Goal: Task Accomplishment & Management: Use online tool/utility

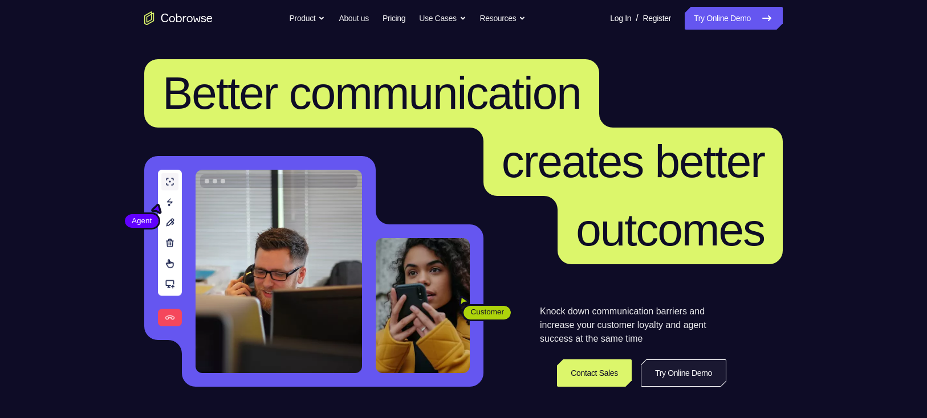
click at [692, 377] on link "Try Online Demo" at bounding box center [683, 373] width 85 height 27
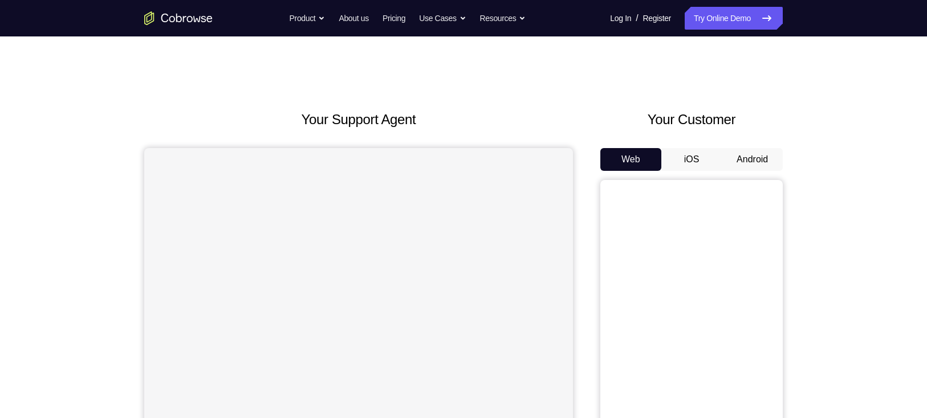
click at [745, 164] on button "Android" at bounding box center [752, 159] width 61 height 23
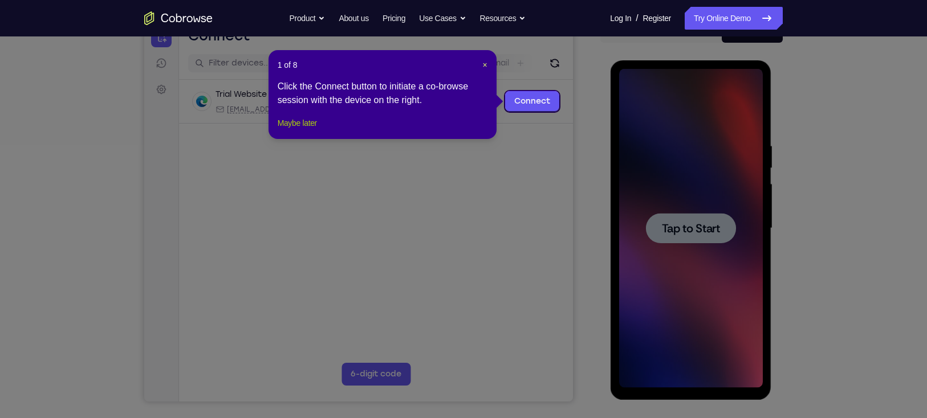
click at [296, 130] on button "Maybe later" at bounding box center [297, 123] width 39 height 14
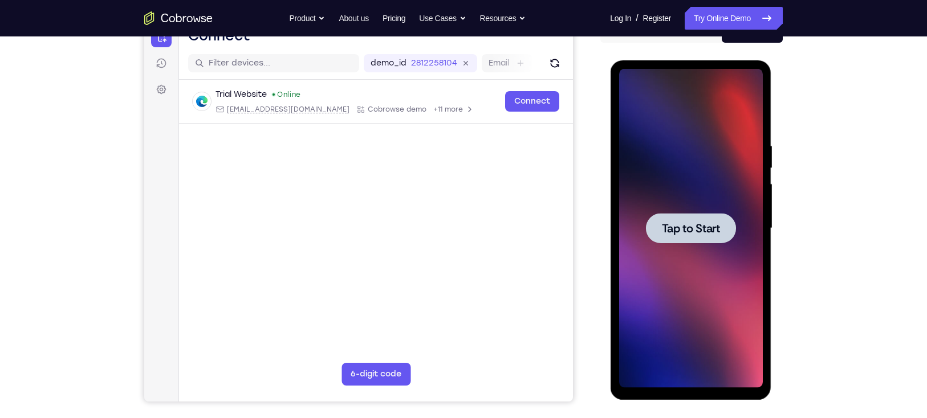
click at [691, 229] on span "Tap to Start" at bounding box center [690, 228] width 58 height 11
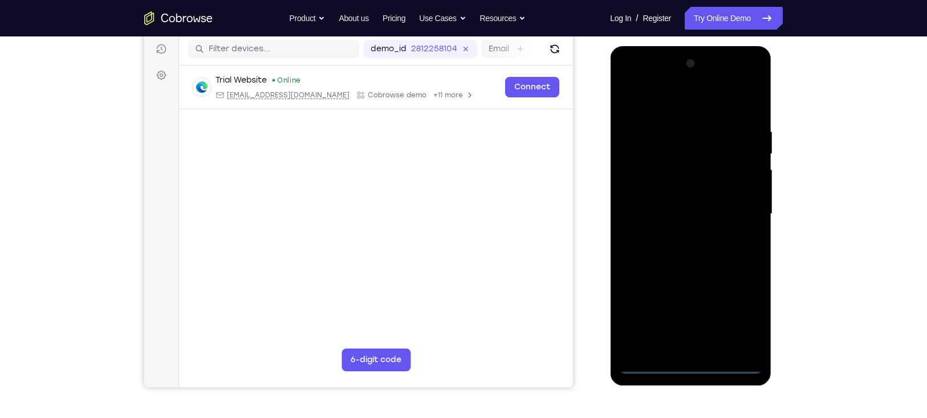
click at [691, 229] on div at bounding box center [690, 214] width 144 height 319
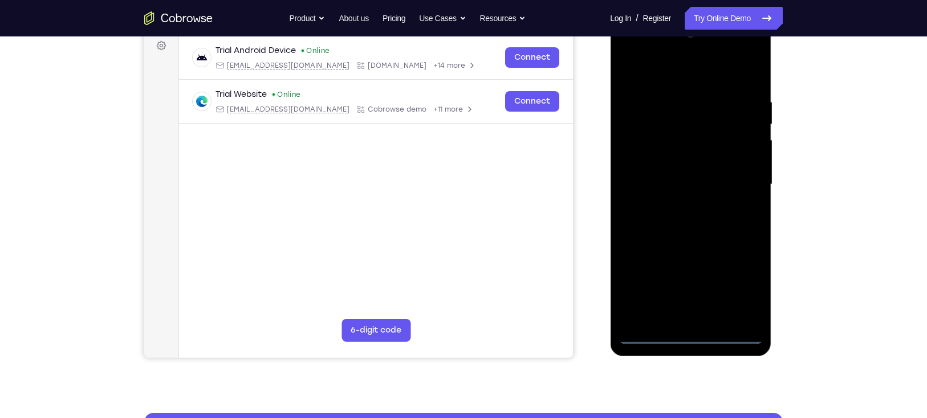
click at [689, 332] on div at bounding box center [690, 184] width 144 height 319
click at [691, 334] on div at bounding box center [690, 184] width 144 height 319
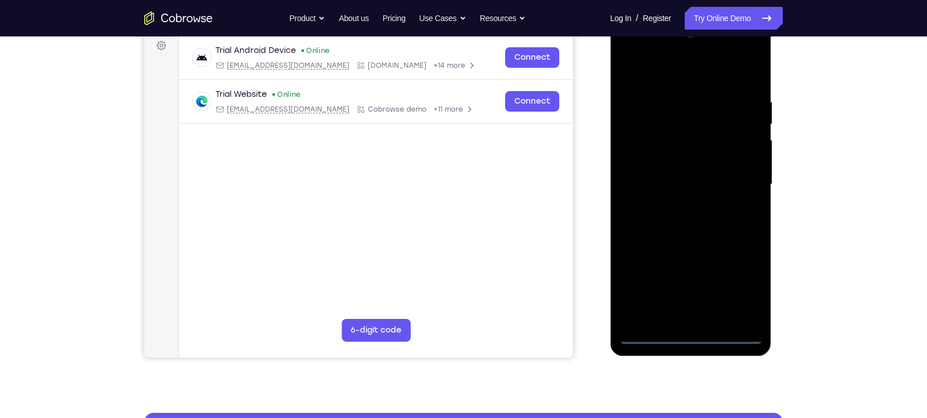
click at [691, 334] on div at bounding box center [690, 184] width 144 height 319
click at [742, 284] on div at bounding box center [690, 184] width 144 height 319
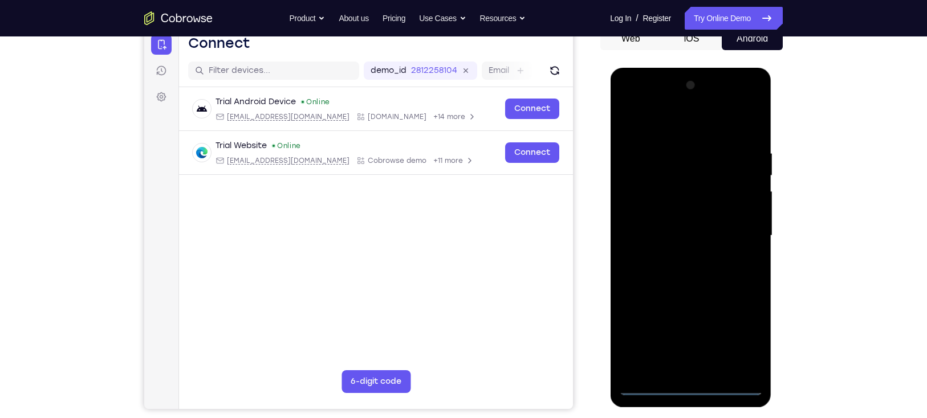
scroll to position [117, 0]
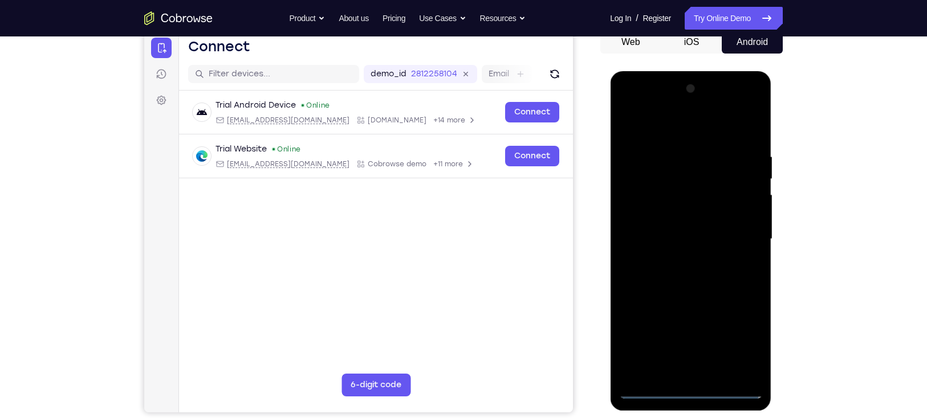
click at [630, 107] on div at bounding box center [690, 239] width 144 height 319
click at [675, 177] on div at bounding box center [690, 239] width 144 height 319
click at [651, 161] on div at bounding box center [690, 239] width 144 height 319
click at [701, 180] on div at bounding box center [690, 239] width 144 height 319
drag, startPoint x: 692, startPoint y: 288, endPoint x: 678, endPoint y: 325, distance: 40.4
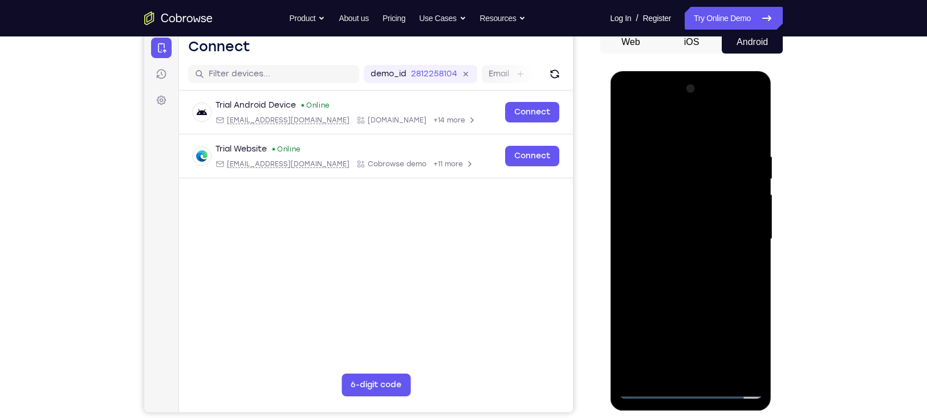
click at [678, 325] on div at bounding box center [690, 239] width 144 height 319
click at [630, 160] on div at bounding box center [690, 239] width 144 height 319
drag, startPoint x: 663, startPoint y: 288, endPoint x: 648, endPoint y: 221, distance: 68.4
click at [648, 221] on div at bounding box center [690, 239] width 144 height 319
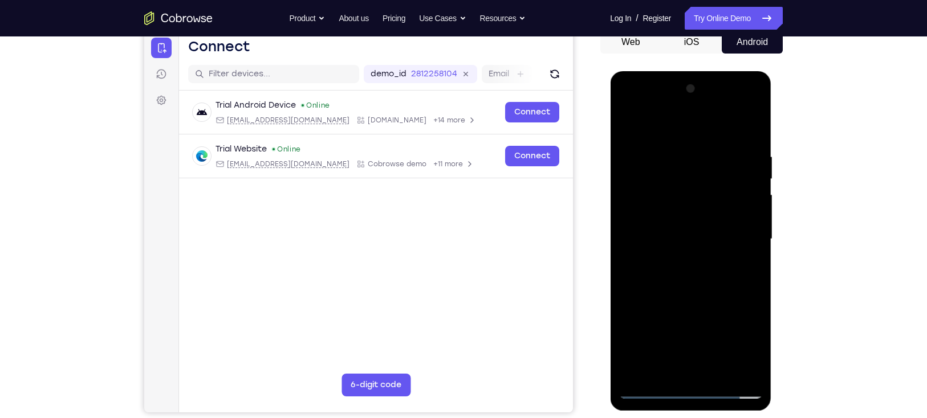
click at [680, 268] on div at bounding box center [690, 239] width 144 height 319
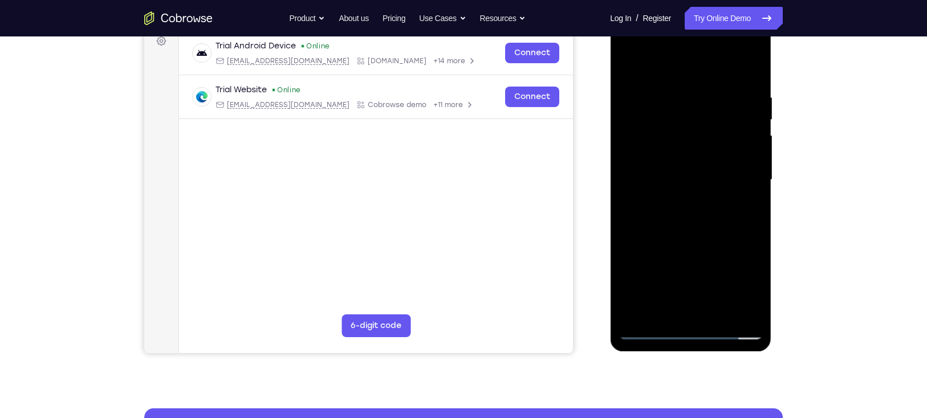
scroll to position [178, 0]
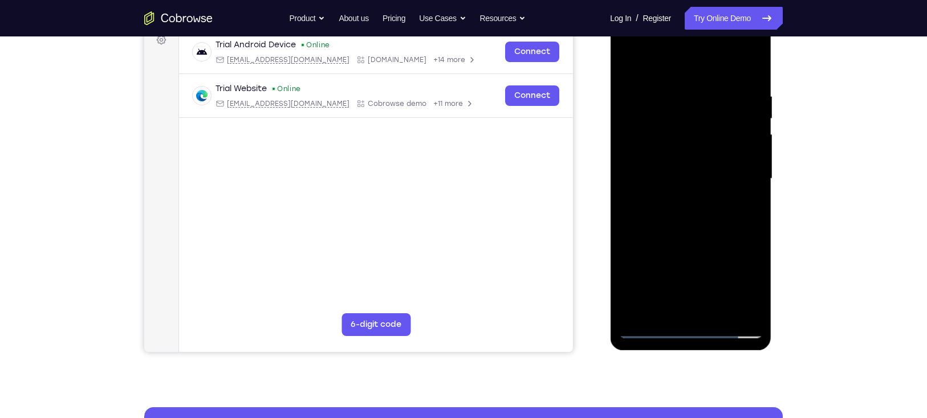
drag, startPoint x: 668, startPoint y: 276, endPoint x: 641, endPoint y: 124, distance: 154.5
click at [641, 124] on div at bounding box center [690, 178] width 144 height 319
drag, startPoint x: 666, startPoint y: 256, endPoint x: 652, endPoint y: 108, distance: 148.8
click at [652, 108] on div at bounding box center [690, 178] width 144 height 319
drag, startPoint x: 667, startPoint y: 276, endPoint x: 651, endPoint y: 132, distance: 144.4
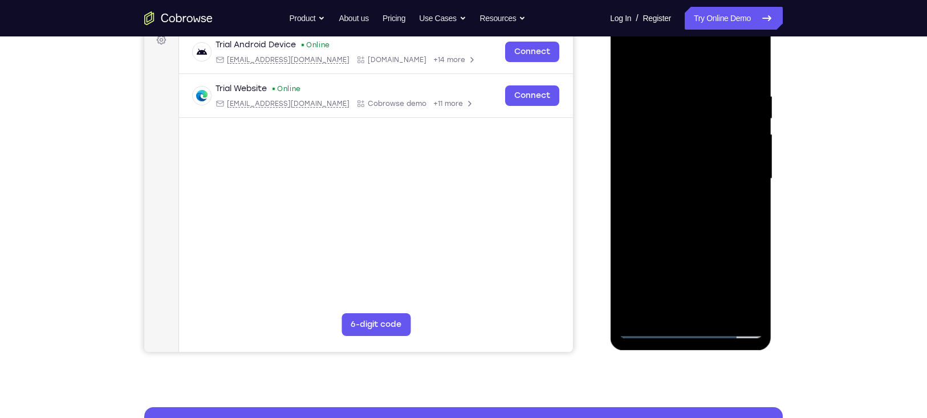
click at [651, 132] on div at bounding box center [690, 178] width 144 height 319
drag, startPoint x: 670, startPoint y: 267, endPoint x: 655, endPoint y: 176, distance: 92.4
click at [655, 176] on div at bounding box center [690, 178] width 144 height 319
click at [643, 324] on div at bounding box center [690, 178] width 144 height 319
click at [653, 329] on div at bounding box center [690, 178] width 144 height 319
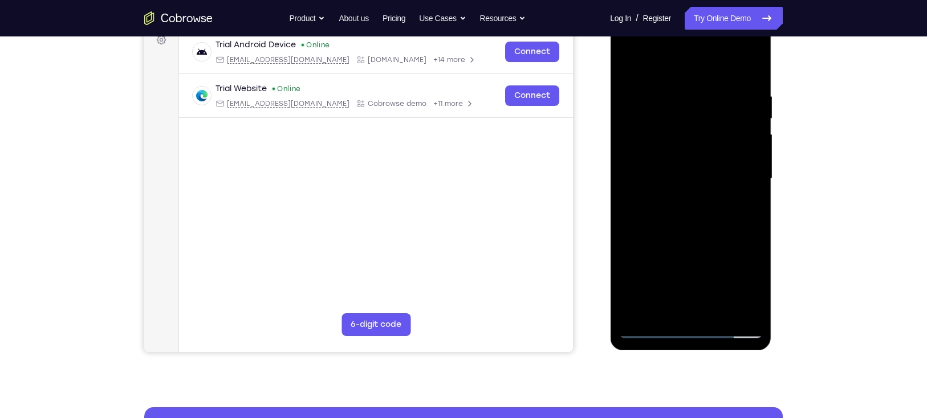
click at [653, 329] on div at bounding box center [690, 178] width 144 height 319
click at [647, 329] on div at bounding box center [690, 178] width 144 height 319
drag, startPoint x: 682, startPoint y: 127, endPoint x: 704, endPoint y: 330, distance: 204.2
click at [704, 330] on div at bounding box center [690, 178] width 144 height 319
click at [698, 87] on div at bounding box center [690, 178] width 144 height 319
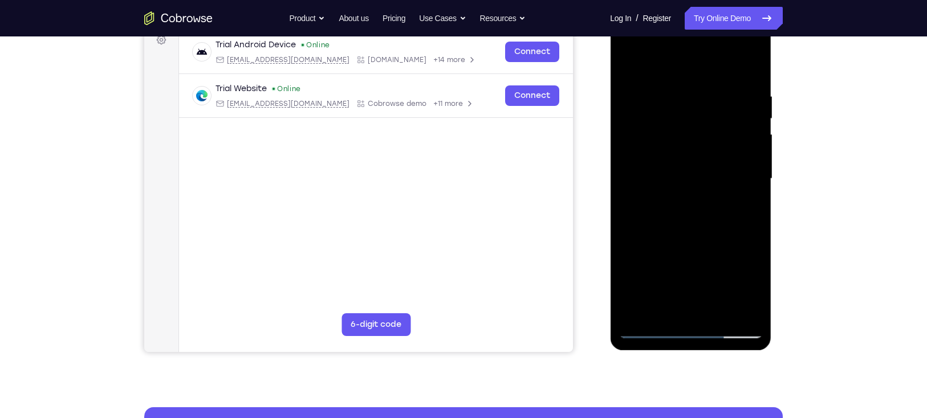
drag, startPoint x: 675, startPoint y: 272, endPoint x: 658, endPoint y: 185, distance: 88.2
click at [658, 185] on div at bounding box center [690, 178] width 144 height 319
drag, startPoint x: 665, startPoint y: 187, endPoint x: 687, endPoint y: 339, distance: 153.7
click at [687, 339] on div at bounding box center [690, 181] width 161 height 340
click at [642, 101] on div at bounding box center [690, 178] width 144 height 319
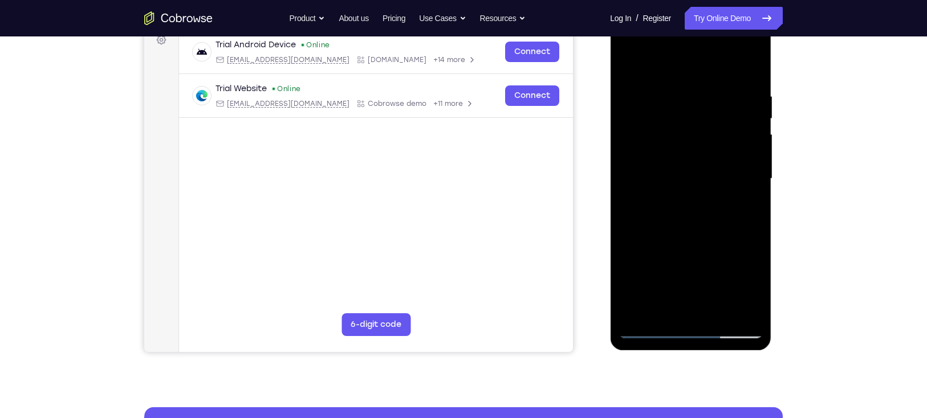
click at [665, 97] on div at bounding box center [690, 178] width 144 height 319
drag, startPoint x: 706, startPoint y: 263, endPoint x: 715, endPoint y: 317, distance: 54.4
click at [715, 317] on div at bounding box center [690, 178] width 144 height 319
click at [627, 98] on div at bounding box center [690, 178] width 144 height 319
click at [662, 237] on div at bounding box center [690, 178] width 144 height 319
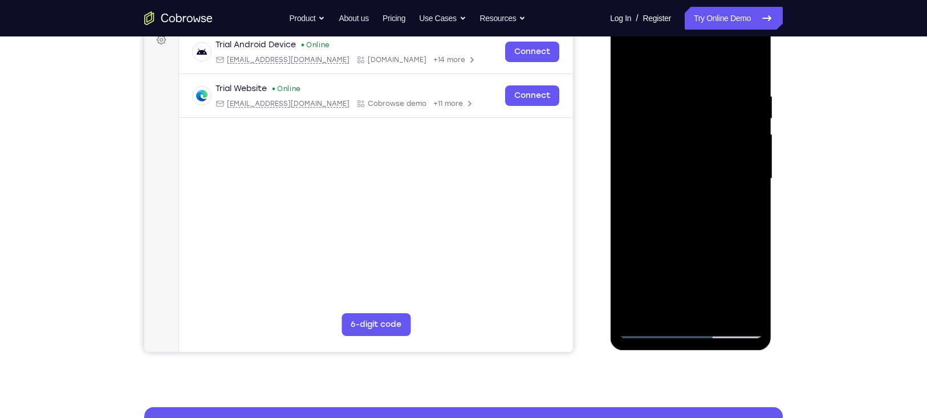
drag, startPoint x: 711, startPoint y: 247, endPoint x: 668, endPoint y: 141, distance: 114.5
click at [668, 141] on div at bounding box center [690, 178] width 144 height 319
drag, startPoint x: 655, startPoint y: 259, endPoint x: 643, endPoint y: 182, distance: 77.8
click at [643, 182] on div at bounding box center [690, 178] width 144 height 319
drag, startPoint x: 649, startPoint y: 185, endPoint x: 637, endPoint y: 149, distance: 38.4
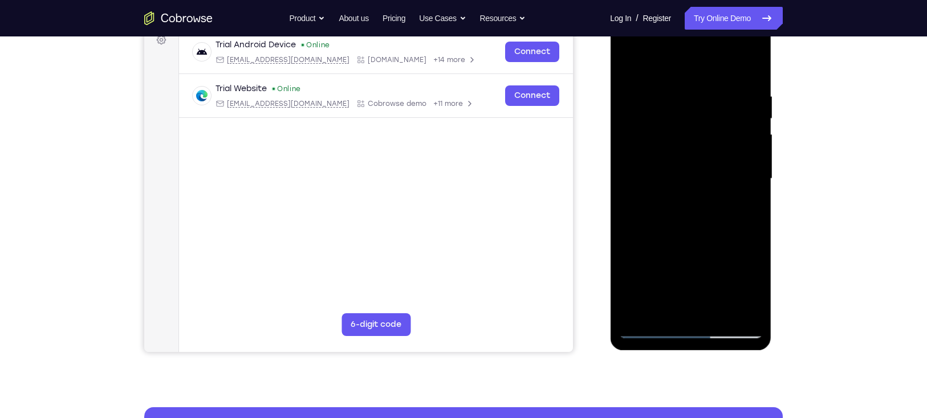
click at [637, 149] on div at bounding box center [690, 178] width 144 height 319
drag, startPoint x: 715, startPoint y: 274, endPoint x: 698, endPoint y: 214, distance: 62.2
click at [698, 214] on div at bounding box center [690, 178] width 144 height 319
drag, startPoint x: 732, startPoint y: 225, endPoint x: 684, endPoint y: 111, distance: 124.2
click at [684, 111] on div at bounding box center [690, 178] width 144 height 319
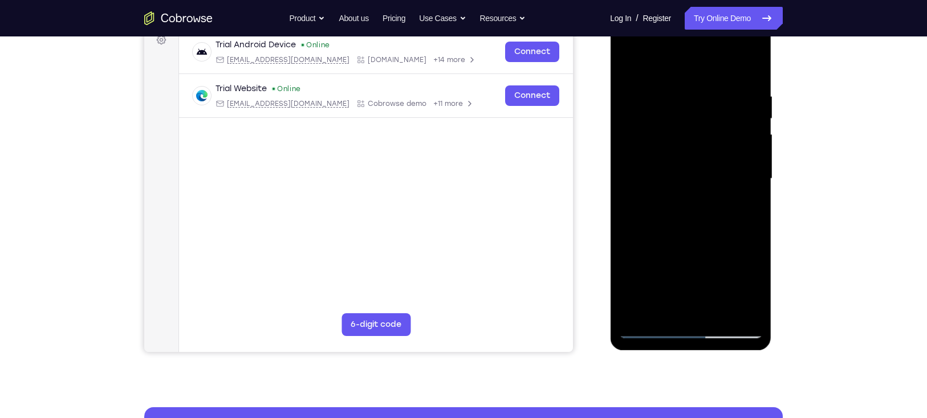
click at [648, 331] on div at bounding box center [690, 178] width 144 height 319
drag, startPoint x: 657, startPoint y: 283, endPoint x: 649, endPoint y: 116, distance: 167.2
click at [649, 116] on div at bounding box center [690, 178] width 144 height 319
click at [670, 186] on div at bounding box center [690, 178] width 144 height 319
click at [672, 247] on div at bounding box center [690, 178] width 144 height 319
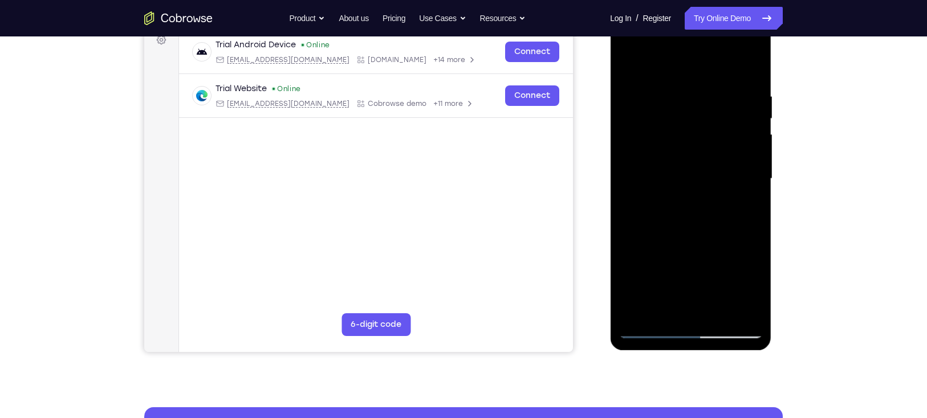
click at [741, 263] on div at bounding box center [690, 178] width 144 height 319
drag, startPoint x: 659, startPoint y: 232, endPoint x: 620, endPoint y: 49, distance: 187.1
click at [620, 49] on div at bounding box center [690, 178] width 144 height 319
click at [649, 328] on div at bounding box center [690, 178] width 144 height 319
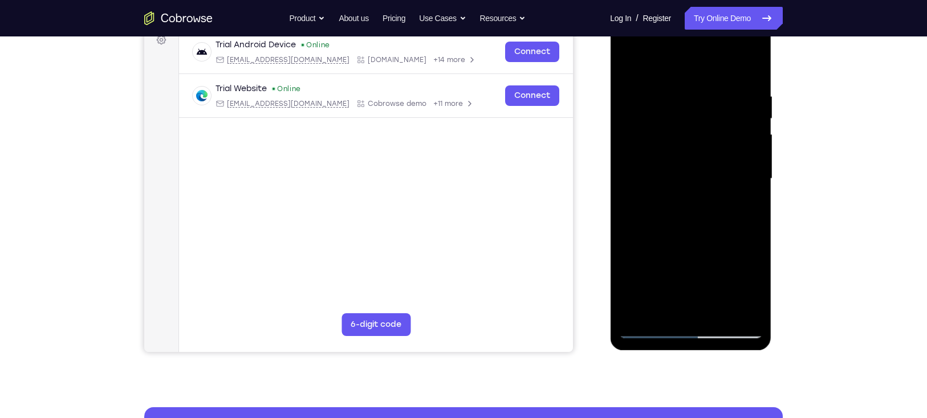
click at [649, 328] on div at bounding box center [690, 178] width 144 height 319
click at [621, 101] on div at bounding box center [690, 178] width 144 height 319
drag, startPoint x: 673, startPoint y: 289, endPoint x: 640, endPoint y: 101, distance: 190.9
click at [640, 101] on div at bounding box center [690, 178] width 144 height 319
drag, startPoint x: 675, startPoint y: 282, endPoint x: 669, endPoint y: 84, distance: 198.4
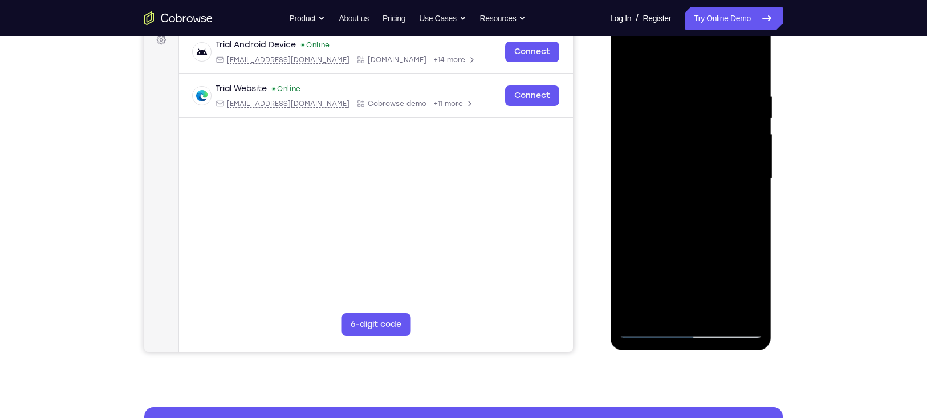
click at [669, 84] on div at bounding box center [690, 178] width 144 height 319
click at [661, 148] on div at bounding box center [690, 178] width 144 height 319
drag, startPoint x: 676, startPoint y: 288, endPoint x: 665, endPoint y: 138, distance: 149.7
click at [665, 138] on div at bounding box center [690, 178] width 144 height 319
drag, startPoint x: 678, startPoint y: 288, endPoint x: 665, endPoint y: 108, distance: 180.6
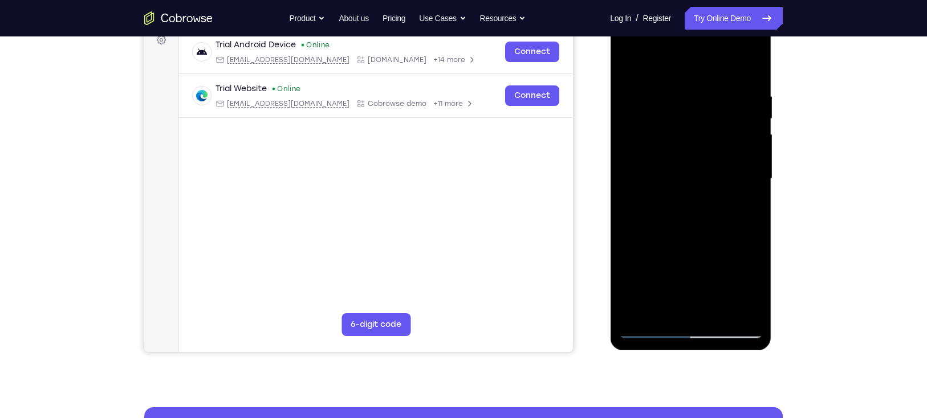
click at [665, 108] on div at bounding box center [690, 178] width 144 height 319
click at [647, 330] on div at bounding box center [690, 178] width 144 height 319
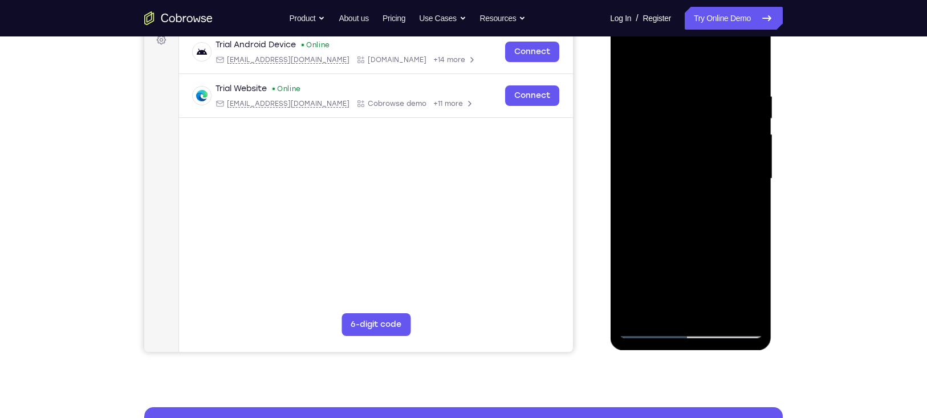
click at [647, 330] on div at bounding box center [690, 178] width 144 height 319
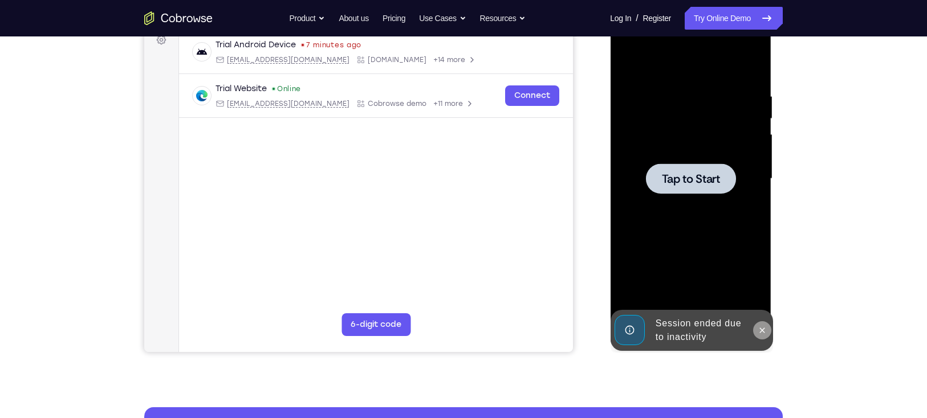
click at [766, 331] on icon at bounding box center [761, 330] width 9 height 9
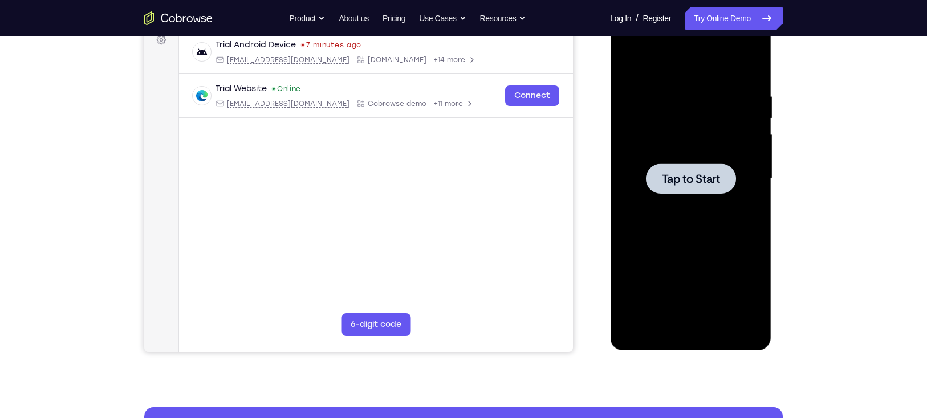
click at [685, 170] on div at bounding box center [690, 179] width 90 height 30
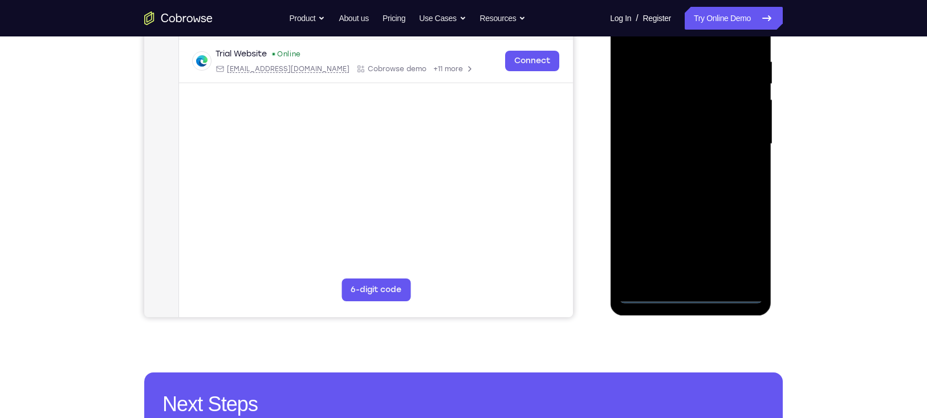
scroll to position [214, 0]
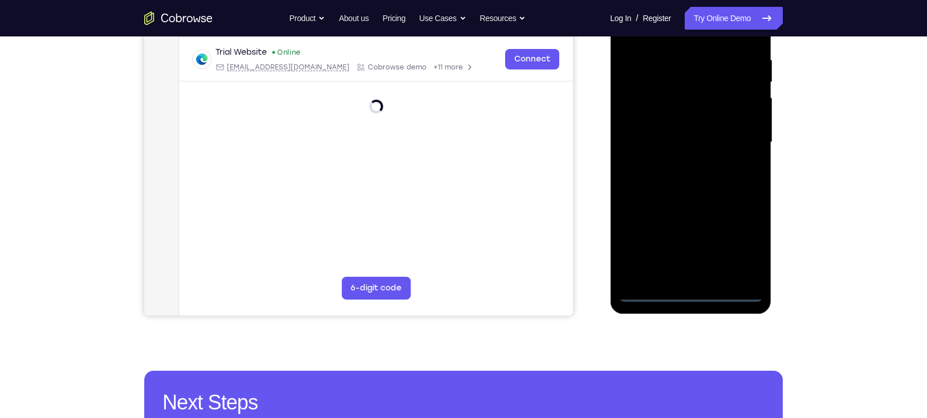
click at [694, 290] on div at bounding box center [690, 142] width 144 height 319
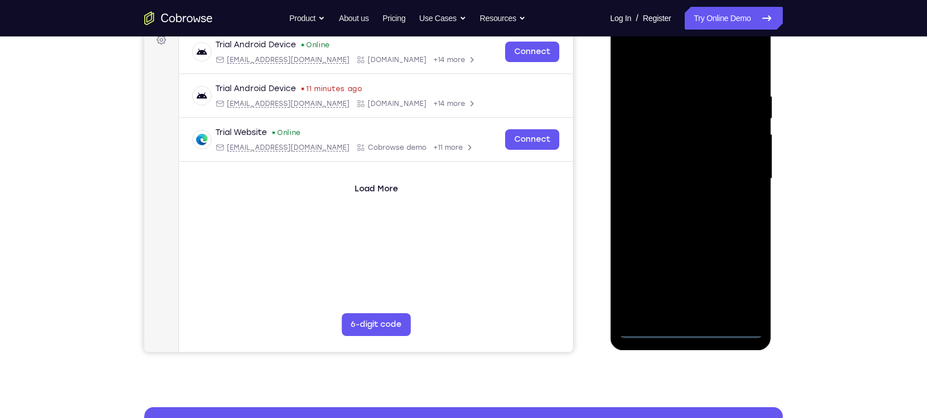
scroll to position [178, 0]
click at [691, 327] on div at bounding box center [690, 178] width 144 height 319
click at [740, 282] on div at bounding box center [690, 178] width 144 height 319
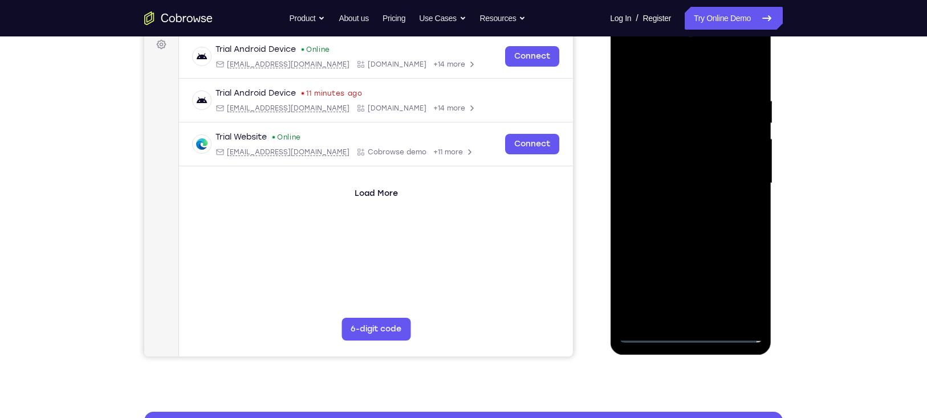
click at [627, 47] on div at bounding box center [690, 183] width 144 height 319
click at [669, 123] on div at bounding box center [690, 183] width 144 height 319
drag, startPoint x: 702, startPoint y: 225, endPoint x: 669, endPoint y: 98, distance: 131.3
click at [669, 98] on div at bounding box center [690, 183] width 144 height 319
drag, startPoint x: 726, startPoint y: 132, endPoint x: 737, endPoint y: 251, distance: 120.3
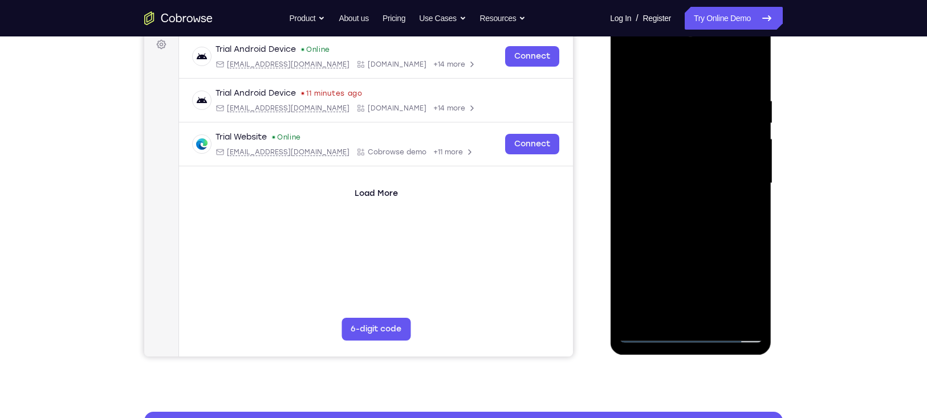
click at [737, 251] on div at bounding box center [690, 183] width 144 height 319
click at [666, 176] on div at bounding box center [690, 183] width 144 height 319
click at [684, 213] on div at bounding box center [690, 183] width 144 height 319
click at [654, 333] on div at bounding box center [690, 183] width 144 height 319
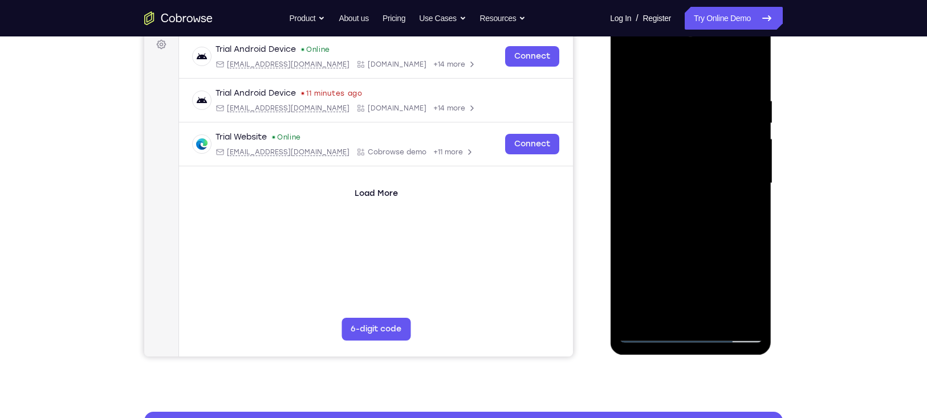
click at [649, 340] on div at bounding box center [690, 183] width 144 height 319
click at [649, 335] on div at bounding box center [690, 183] width 144 height 319
click at [675, 125] on div at bounding box center [690, 183] width 144 height 319
click at [687, 67] on div at bounding box center [690, 183] width 144 height 319
click at [676, 103] on div at bounding box center [690, 183] width 144 height 319
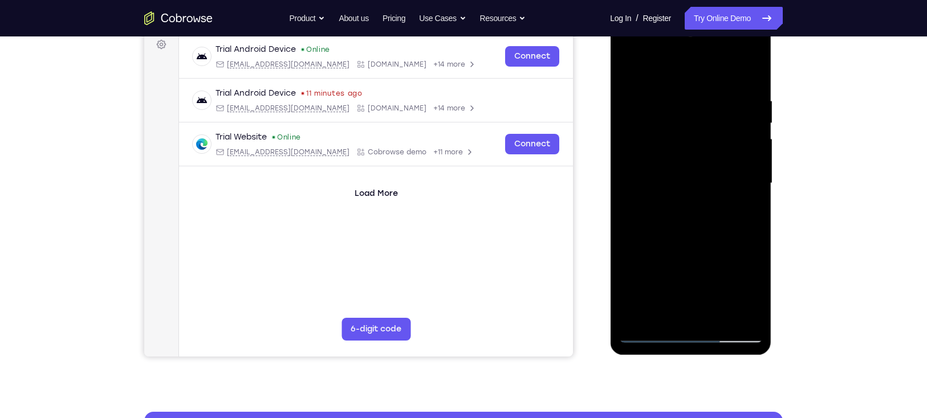
click at [691, 124] on div at bounding box center [690, 183] width 144 height 319
drag, startPoint x: 703, startPoint y: 272, endPoint x: 688, endPoint y: 356, distance: 85.0
click at [688, 356] on div at bounding box center [691, 186] width 162 height 342
click at [728, 89] on div at bounding box center [690, 183] width 144 height 319
click at [714, 88] on div at bounding box center [690, 183] width 144 height 319
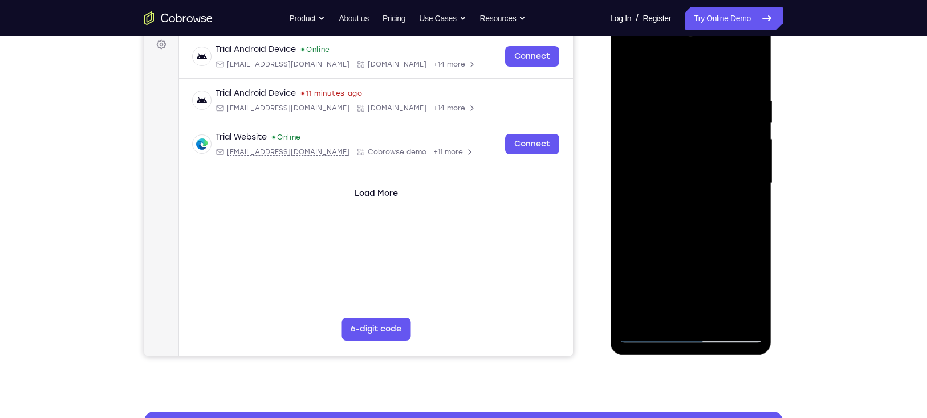
click at [710, 70] on div at bounding box center [690, 183] width 144 height 319
drag, startPoint x: 682, startPoint y: 286, endPoint x: 669, endPoint y: 156, distance: 130.0
click at [669, 156] on div at bounding box center [690, 183] width 144 height 319
drag, startPoint x: 691, startPoint y: 269, endPoint x: 675, endPoint y: 174, distance: 96.4
click at [675, 174] on div at bounding box center [690, 183] width 144 height 319
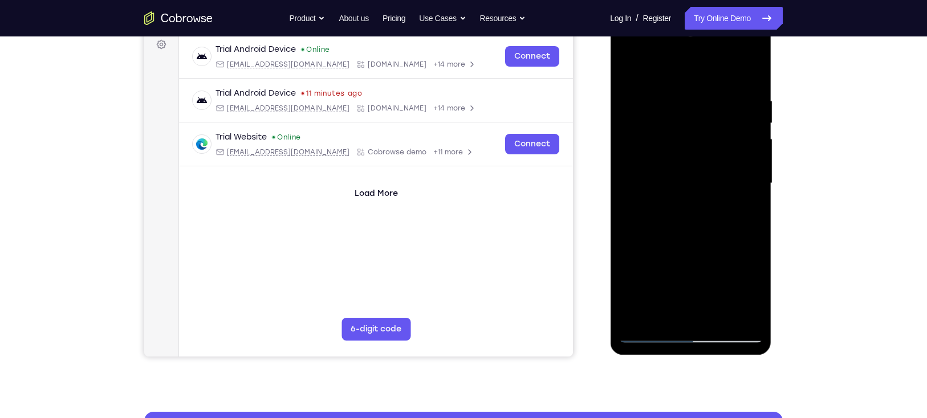
drag, startPoint x: 653, startPoint y: 308, endPoint x: 635, endPoint y: 81, distance: 228.1
click at [635, 81] on div at bounding box center [690, 183] width 144 height 319
drag, startPoint x: 661, startPoint y: 291, endPoint x: 647, endPoint y: 147, distance: 144.8
click at [647, 147] on div at bounding box center [690, 183] width 144 height 319
click at [646, 335] on div at bounding box center [690, 183] width 144 height 319
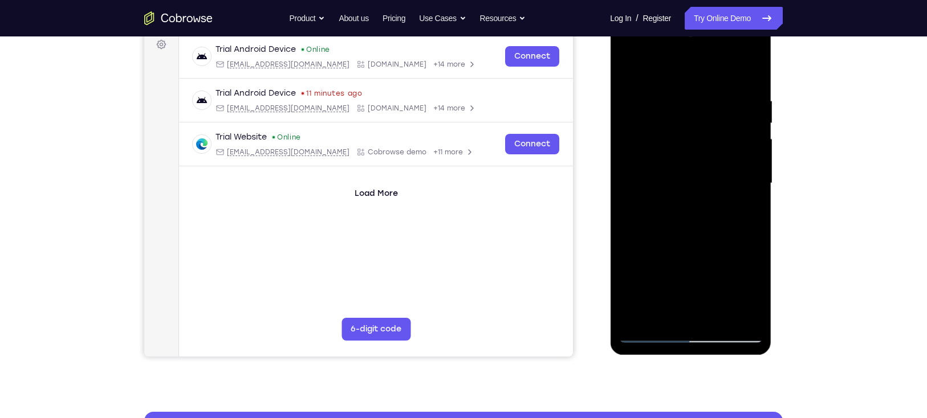
click at [646, 335] on div at bounding box center [690, 183] width 144 height 319
click at [744, 91] on div at bounding box center [690, 183] width 144 height 319
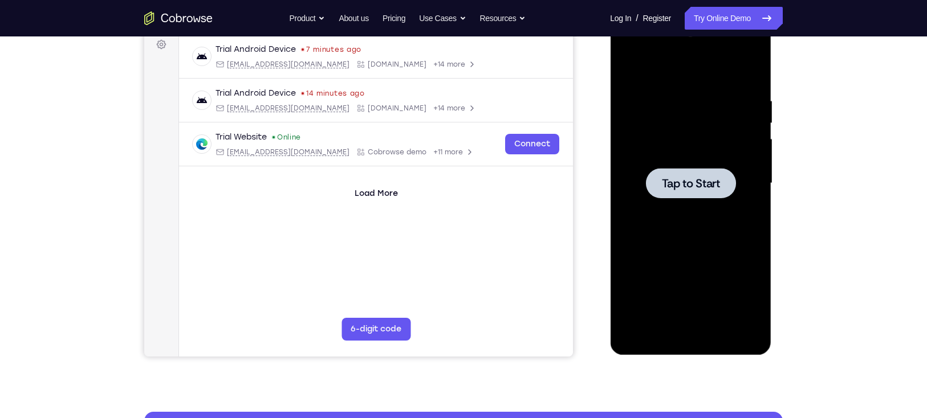
click at [688, 193] on div at bounding box center [690, 183] width 90 height 30
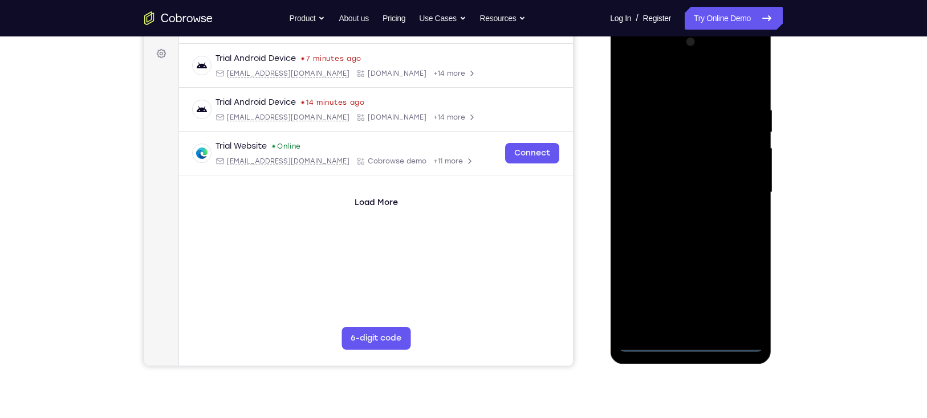
scroll to position [165, 0]
click at [692, 348] on div at bounding box center [690, 191] width 144 height 319
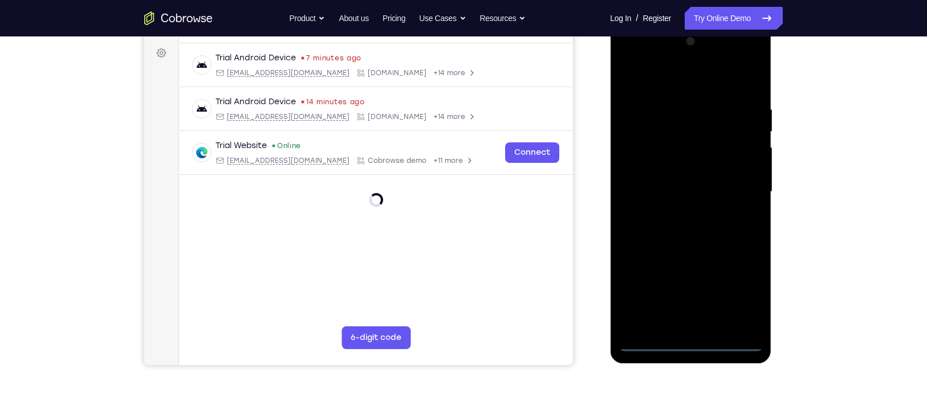
click at [692, 348] on div at bounding box center [690, 191] width 144 height 319
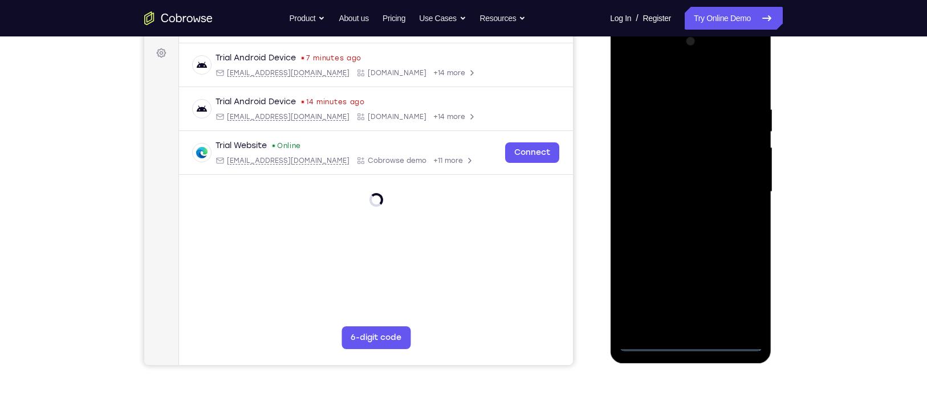
click at [687, 343] on div at bounding box center [690, 191] width 144 height 319
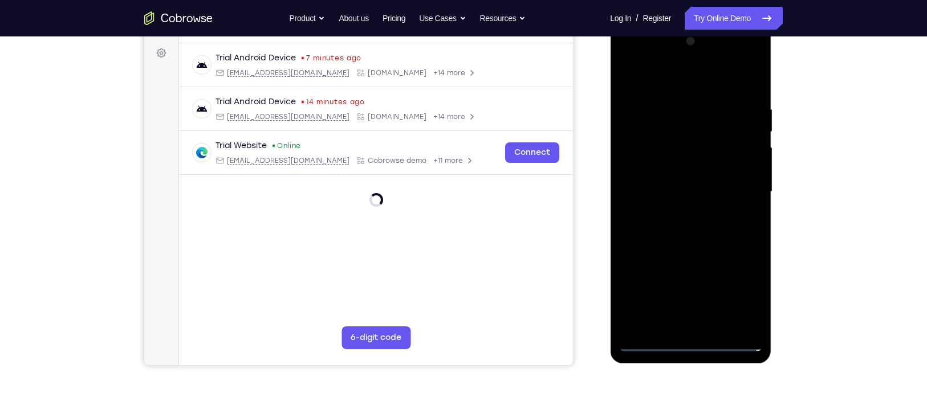
click at [738, 295] on div at bounding box center [690, 191] width 144 height 319
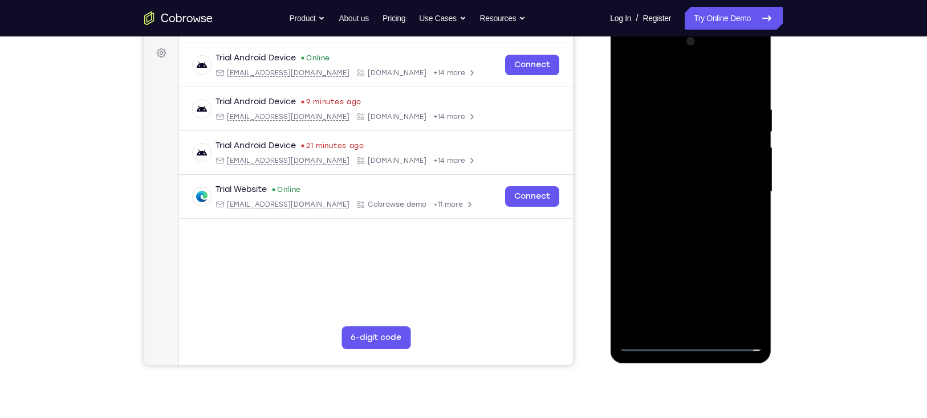
click at [749, 184] on div at bounding box center [690, 191] width 144 height 319
click at [714, 54] on div at bounding box center [690, 191] width 144 height 319
click at [699, 344] on div at bounding box center [690, 191] width 144 height 319
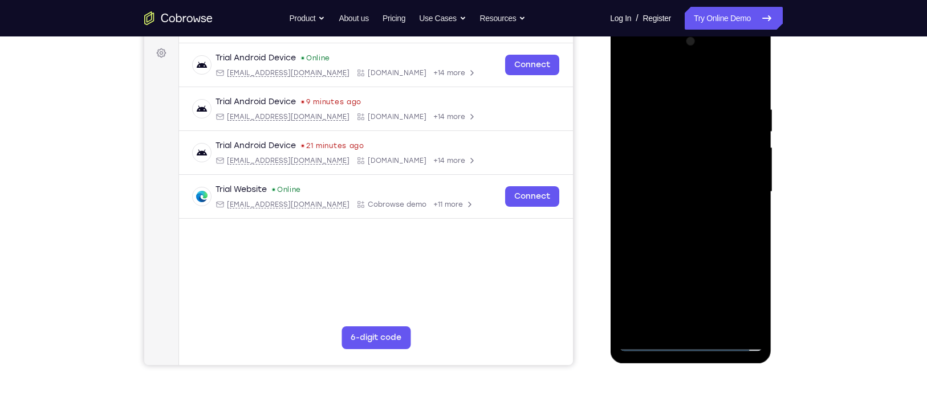
click at [692, 343] on div at bounding box center [690, 191] width 144 height 319
click at [738, 291] on div at bounding box center [690, 191] width 144 height 319
click at [630, 61] on div at bounding box center [690, 191] width 144 height 319
click at [686, 128] on div at bounding box center [690, 191] width 144 height 319
click at [699, 300] on div at bounding box center [690, 191] width 144 height 319
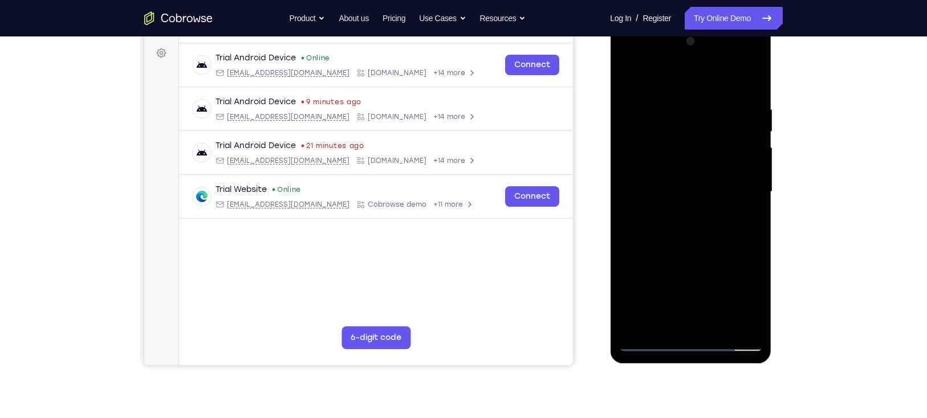
click at [674, 261] on div at bounding box center [690, 191] width 144 height 319
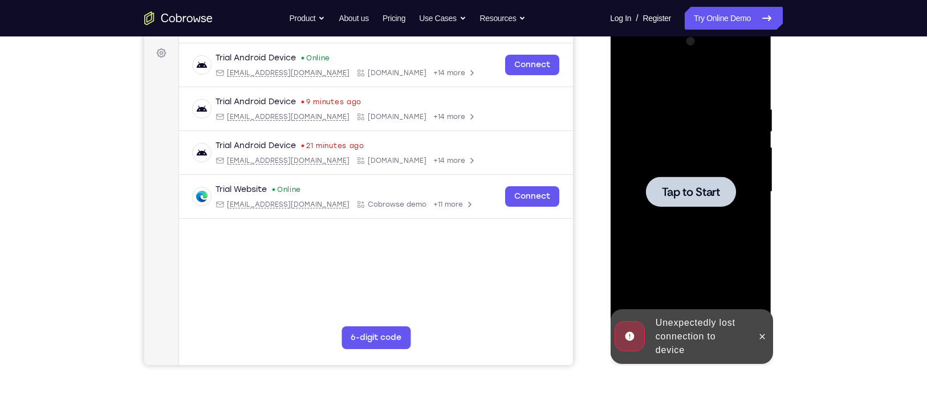
click at [688, 189] on span "Tap to Start" at bounding box center [690, 191] width 58 height 11
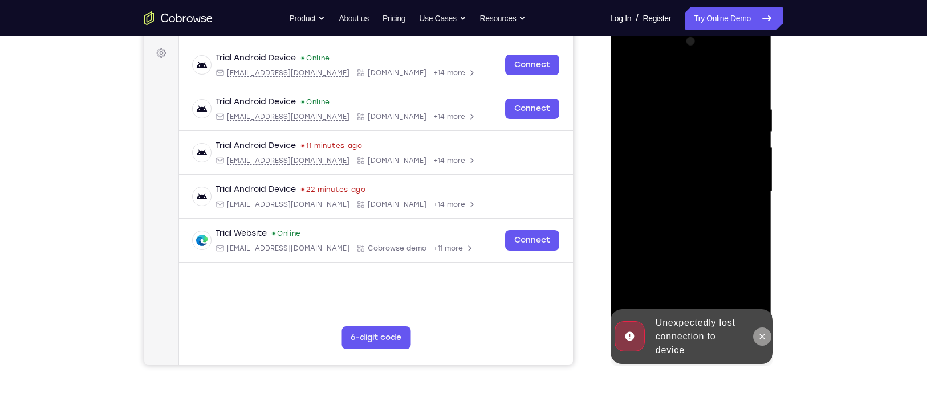
click at [757, 336] on icon at bounding box center [761, 336] width 9 height 9
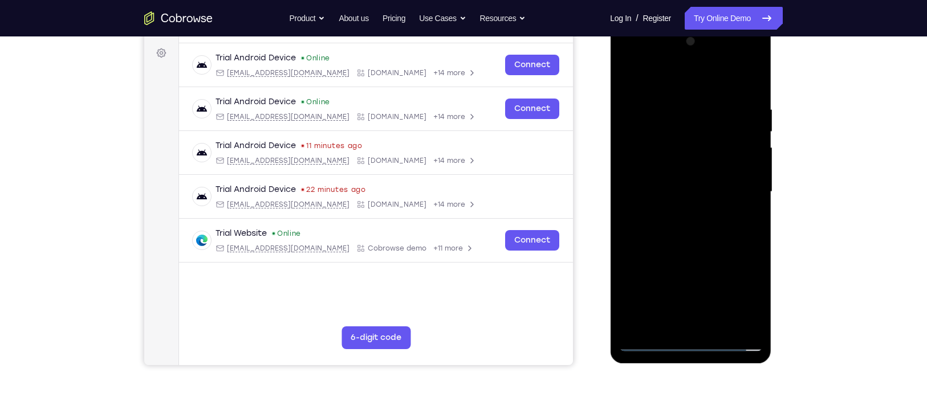
click at [688, 340] on div at bounding box center [690, 191] width 144 height 319
click at [735, 301] on div at bounding box center [690, 191] width 144 height 319
click at [627, 60] on div at bounding box center [690, 191] width 144 height 319
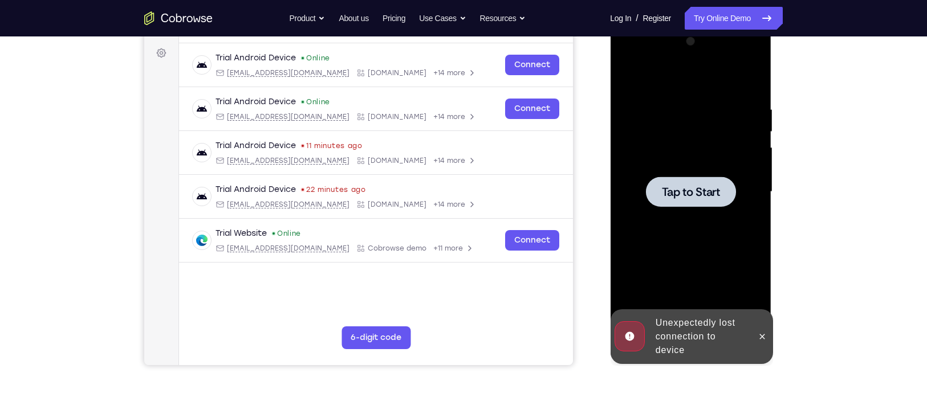
click at [684, 193] on span "Tap to Start" at bounding box center [690, 191] width 58 height 11
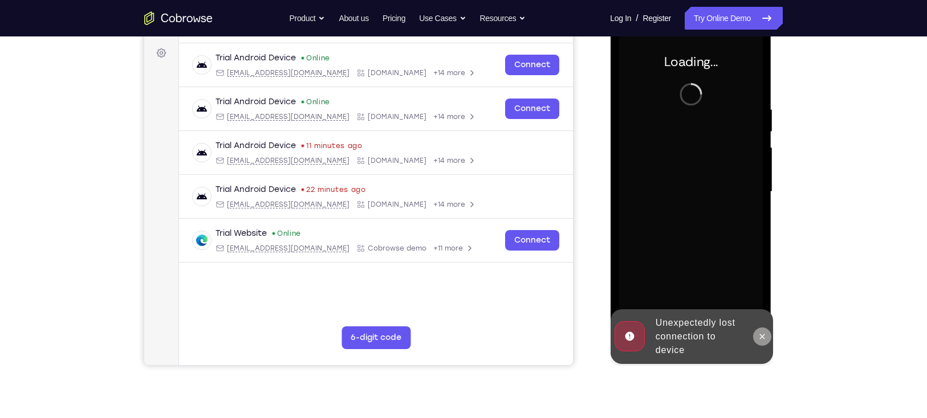
click at [759, 331] on button at bounding box center [761, 337] width 18 height 18
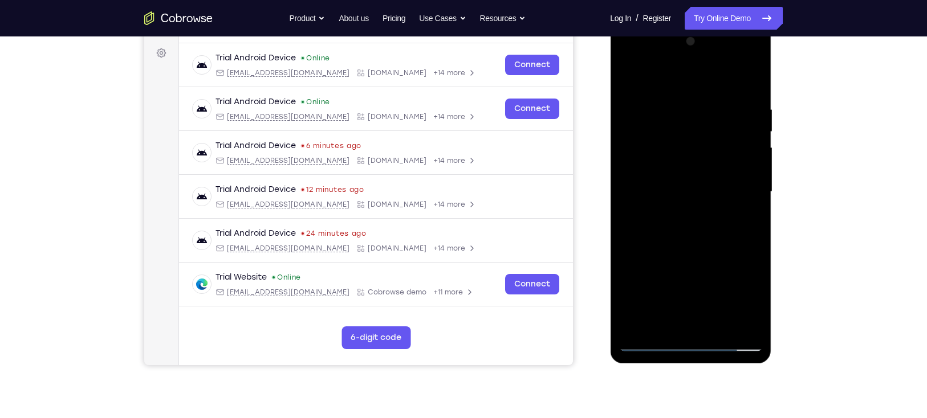
click at [689, 345] on div at bounding box center [690, 191] width 144 height 319
click at [741, 299] on div at bounding box center [690, 191] width 144 height 319
click at [631, 63] on div at bounding box center [690, 191] width 144 height 319
click at [659, 124] on div at bounding box center [690, 191] width 144 height 319
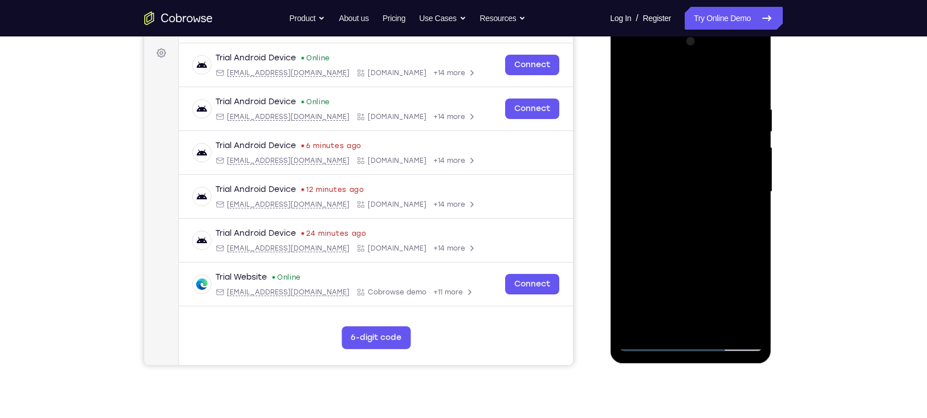
click at [688, 264] on div at bounding box center [690, 191] width 144 height 319
click at [676, 210] on div at bounding box center [690, 191] width 144 height 319
click at [657, 325] on div at bounding box center [690, 191] width 144 height 319
click at [684, 82] on div at bounding box center [690, 191] width 144 height 319
click at [690, 79] on div at bounding box center [690, 191] width 144 height 319
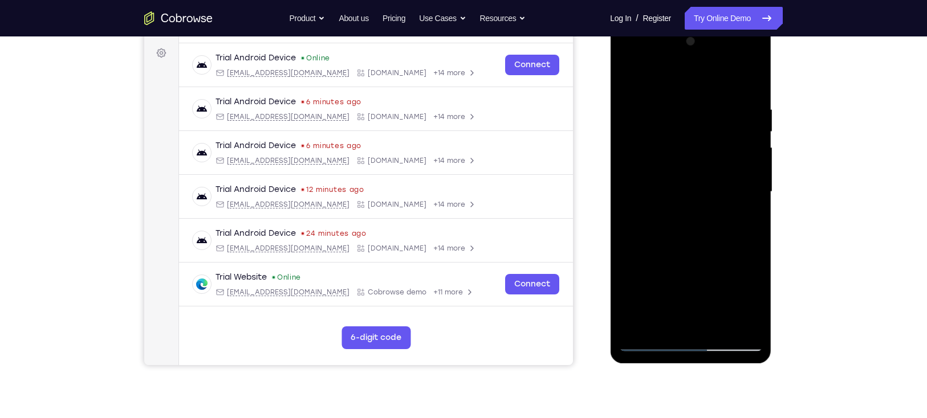
click at [679, 75] on div at bounding box center [690, 191] width 144 height 319
click at [678, 96] on div at bounding box center [690, 191] width 144 height 319
click at [684, 79] on div at bounding box center [690, 191] width 144 height 319
click at [686, 78] on div at bounding box center [690, 191] width 144 height 319
click at [682, 72] on div at bounding box center [690, 191] width 144 height 319
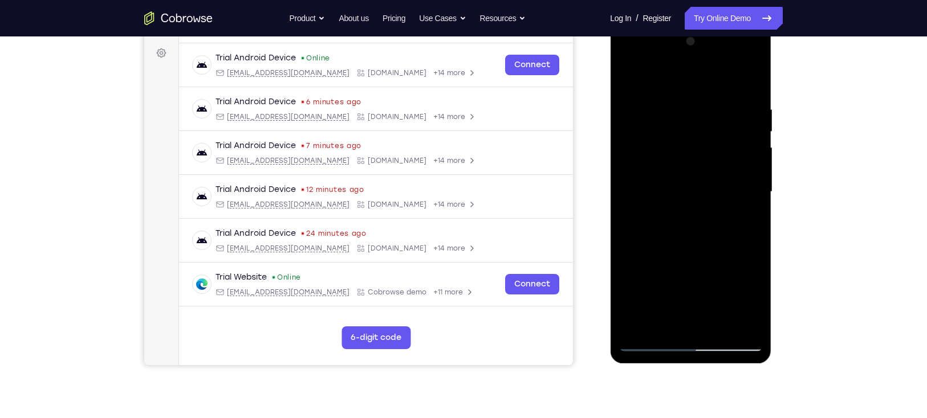
click at [687, 72] on div at bounding box center [690, 191] width 144 height 319
click at [687, 79] on div at bounding box center [690, 191] width 144 height 319
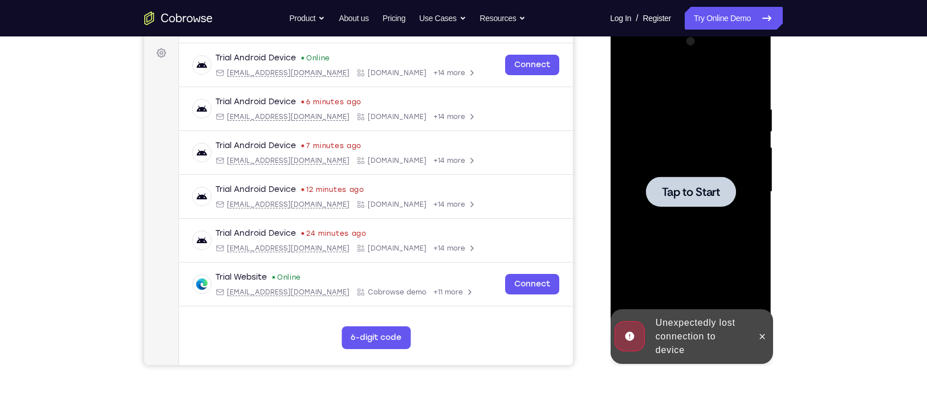
click at [687, 73] on div at bounding box center [690, 191] width 144 height 319
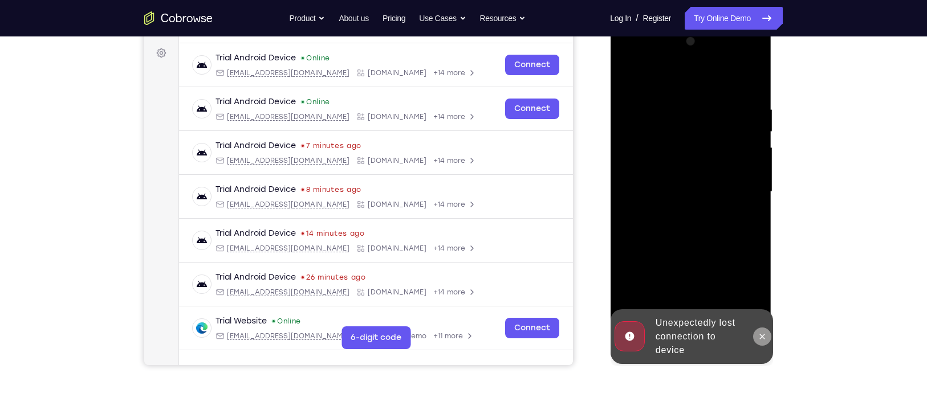
click at [760, 337] on icon at bounding box center [761, 336] width 5 height 5
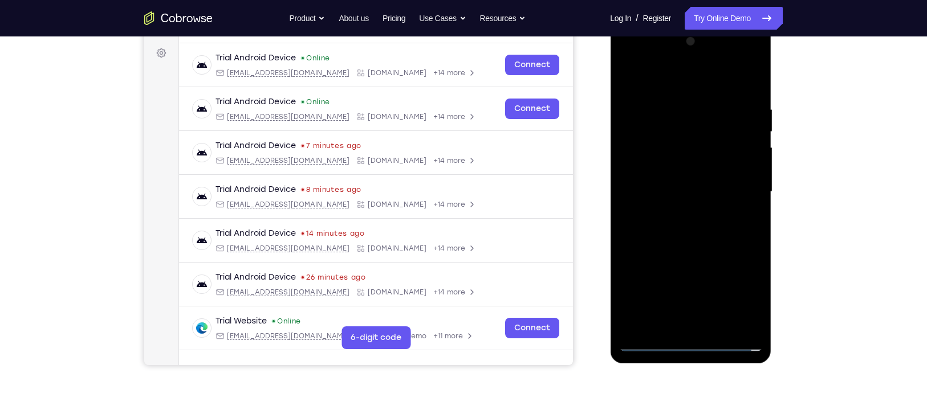
click at [687, 345] on div at bounding box center [690, 191] width 144 height 319
click at [734, 295] on div at bounding box center [690, 191] width 144 height 319
click at [630, 60] on div at bounding box center [690, 191] width 144 height 319
click at [671, 132] on div at bounding box center [690, 191] width 144 height 319
click at [663, 59] on div at bounding box center [690, 191] width 144 height 319
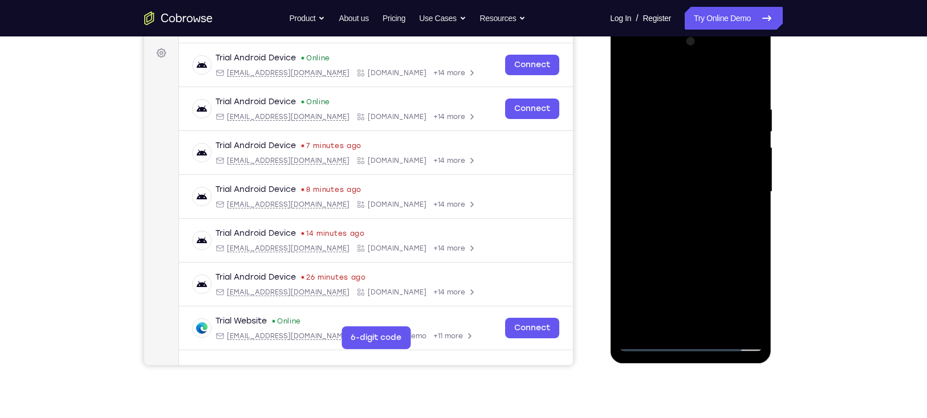
click at [687, 259] on div at bounding box center [690, 191] width 144 height 319
click at [688, 218] on div at bounding box center [690, 191] width 144 height 319
click at [653, 321] on div at bounding box center [690, 191] width 144 height 319
click at [691, 76] on div at bounding box center [690, 191] width 144 height 319
click at [671, 138] on div at bounding box center [690, 191] width 144 height 319
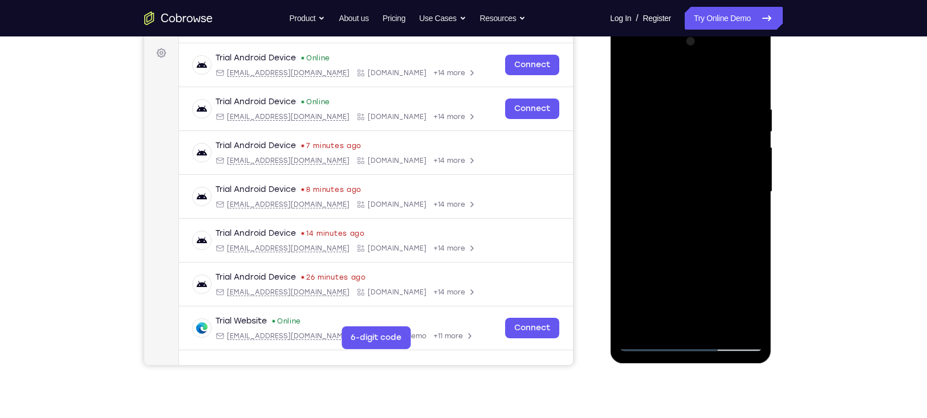
drag, startPoint x: 700, startPoint y: 246, endPoint x: 659, endPoint y: 131, distance: 122.0
click at [659, 131] on div at bounding box center [690, 191] width 144 height 319
